Goal: Book appointment/travel/reservation

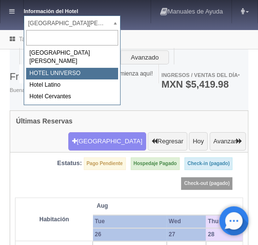
select select "358"
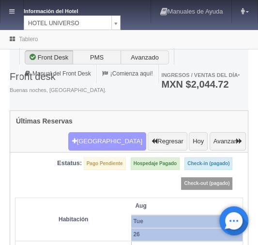
click at [104, 132] on button "[GEOGRAPHIC_DATA]" at bounding box center [107, 141] width 78 height 18
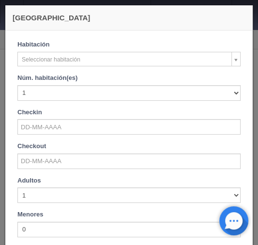
checkbox input "false"
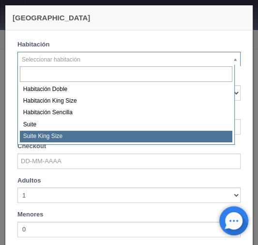
select select "588"
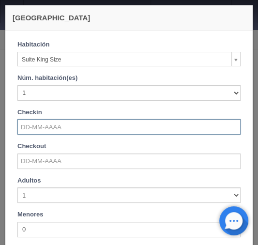
click at [33, 130] on input "text" at bounding box center [128, 126] width 223 height 15
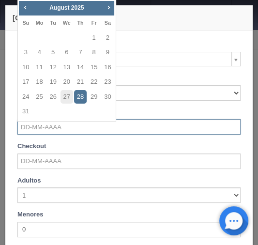
checkbox input "false"
click at [69, 97] on link "27" at bounding box center [66, 97] width 13 height 14
type input "27-08-2025"
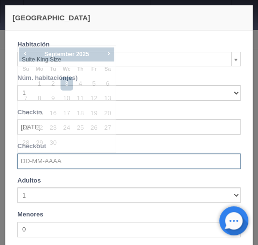
click at [23, 162] on input "text" at bounding box center [128, 160] width 223 height 15
checkbox input "false"
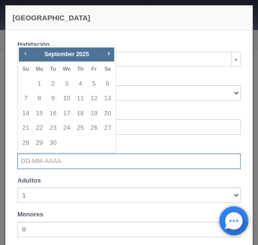
click at [25, 56] on span "Prev" at bounding box center [25, 53] width 8 height 8
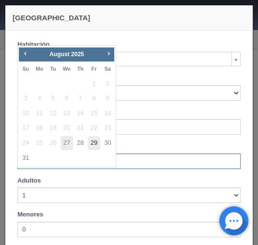
click at [98, 144] on link "29" at bounding box center [94, 143] width 13 height 14
type input "29-08-2025"
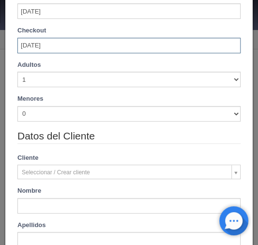
scroll to position [116, 0]
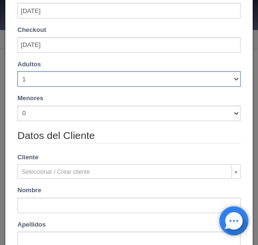
drag, startPoint x: 228, startPoint y: 81, endPoint x: 220, endPoint y: 80, distance: 8.2
click at [228, 81] on select "1 2 3 4 5 6 7 8 9 10" at bounding box center [128, 78] width 223 height 15
checkbox input "false"
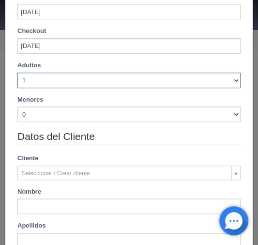
type input "2420.00"
checkbox input "false"
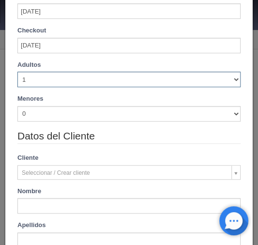
select select "3"
click at [17, 72] on select "1 2 3 4 5 6 7 8 9 10" at bounding box center [128, 79] width 223 height 15
checkbox input "false"
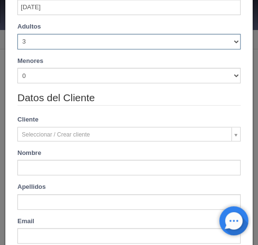
type input "2420.00"
checkbox input "false"
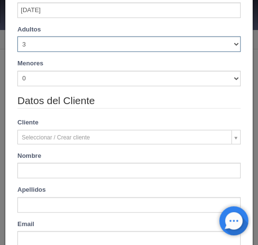
scroll to position [186, 0]
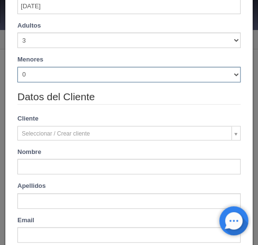
click at [230, 74] on select "0 1 2 3 4 5 6 7 8 9 10" at bounding box center [128, 74] width 223 height 15
select select "3"
click at [17, 67] on select "0 1 2 3 4 5 6 7 8 9 10" at bounding box center [128, 74] width 223 height 15
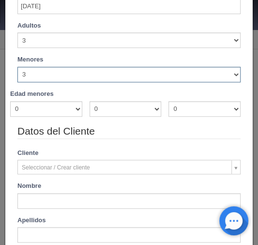
checkbox input "false"
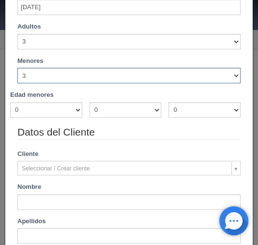
type input "2420.00"
checkbox input "false"
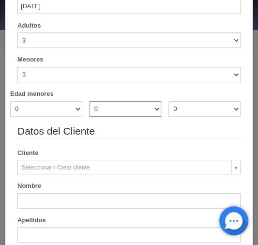
click at [153, 111] on select "0 1 2 3 4 5 6 7 8 9 10 11 12 13 14 15 16 17 18" at bounding box center [126, 108] width 72 height 15
select select "3"
click at [90, 101] on select "0 1 2 3 4 5 6 7 8 9 10 11 12 13 14 15 16 17 18" at bounding box center [126, 108] width 72 height 15
checkbox input "false"
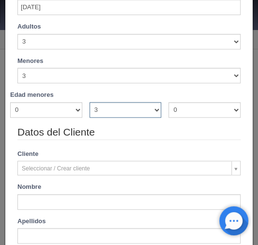
type input "2420.00"
checkbox input "false"
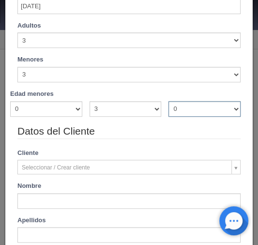
click at [232, 106] on select "0 1 2 3 4 5 6 7 8 9 10 11 12 13 14 15 16 17 18" at bounding box center [204, 108] width 72 height 15
select select "11"
click at [168, 101] on select "0 1 2 3 4 5 6 7 8 9 10 11 12 13 14 15 16 17 18" at bounding box center [204, 108] width 72 height 15
checkbox input "false"
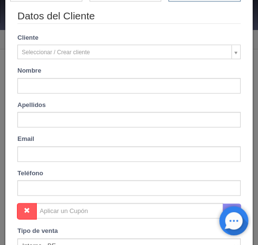
type input "2420.00"
checkbox input "false"
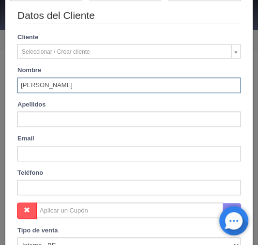
type input "JHONATAN ADRIÁN"
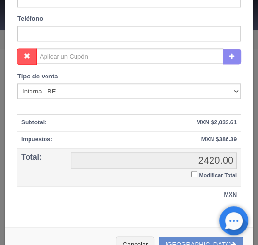
scroll to position [456, 0]
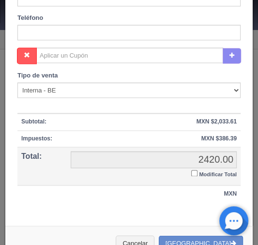
type input "GONZÁLEZ FINO"
click at [191, 170] on input "Modificar Total" at bounding box center [194, 173] width 6 height 6
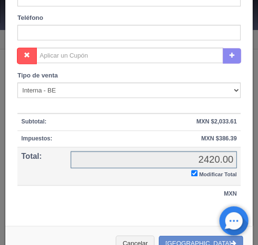
checkbox input "true"
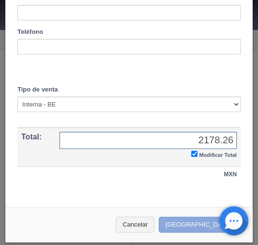
type input "2178.26"
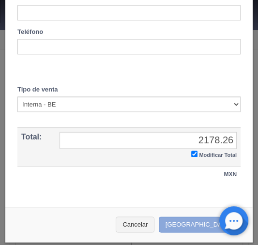
click at [197, 219] on button "[GEOGRAPHIC_DATA]" at bounding box center [201, 224] width 84 height 16
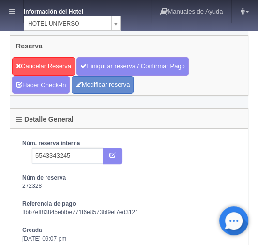
click at [75, 153] on input "5543343245" at bounding box center [67, 155] width 71 height 15
type input "5543343245 booking"
click at [113, 151] on icon "submit" at bounding box center [112, 154] width 6 height 6
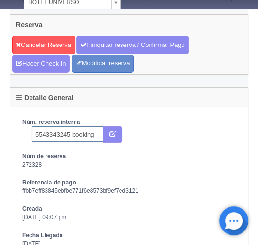
scroll to position [62, 0]
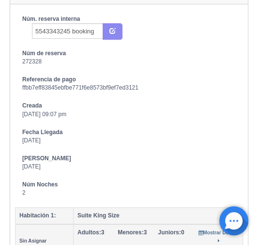
scroll to position [155, 0]
